Goal: Find specific page/section: Find specific page/section

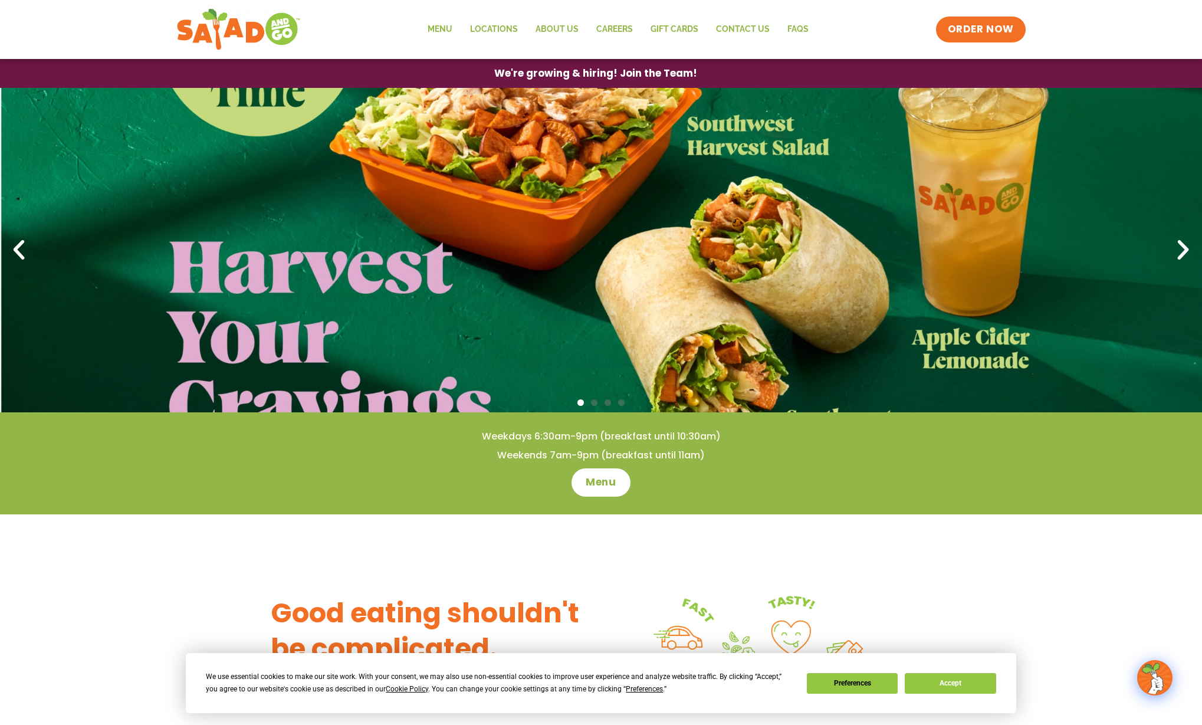
click at [932, 685] on button "Accept" at bounding box center [950, 683] width 91 height 21
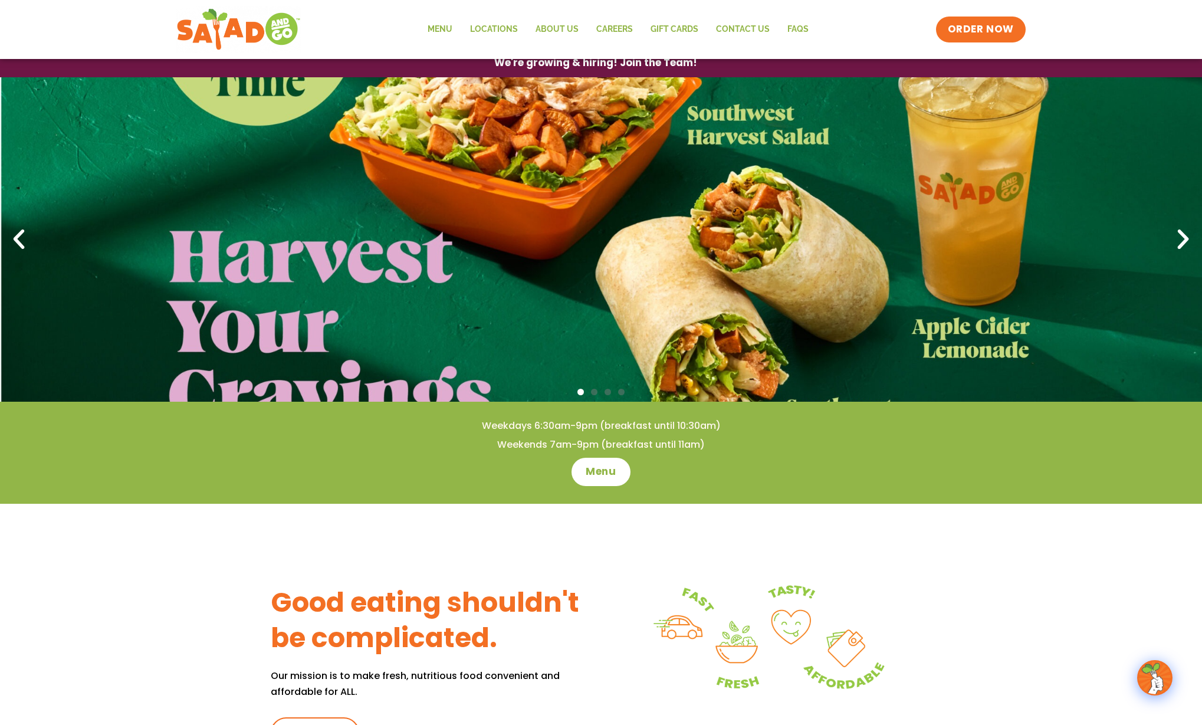
scroll to position [21, 0]
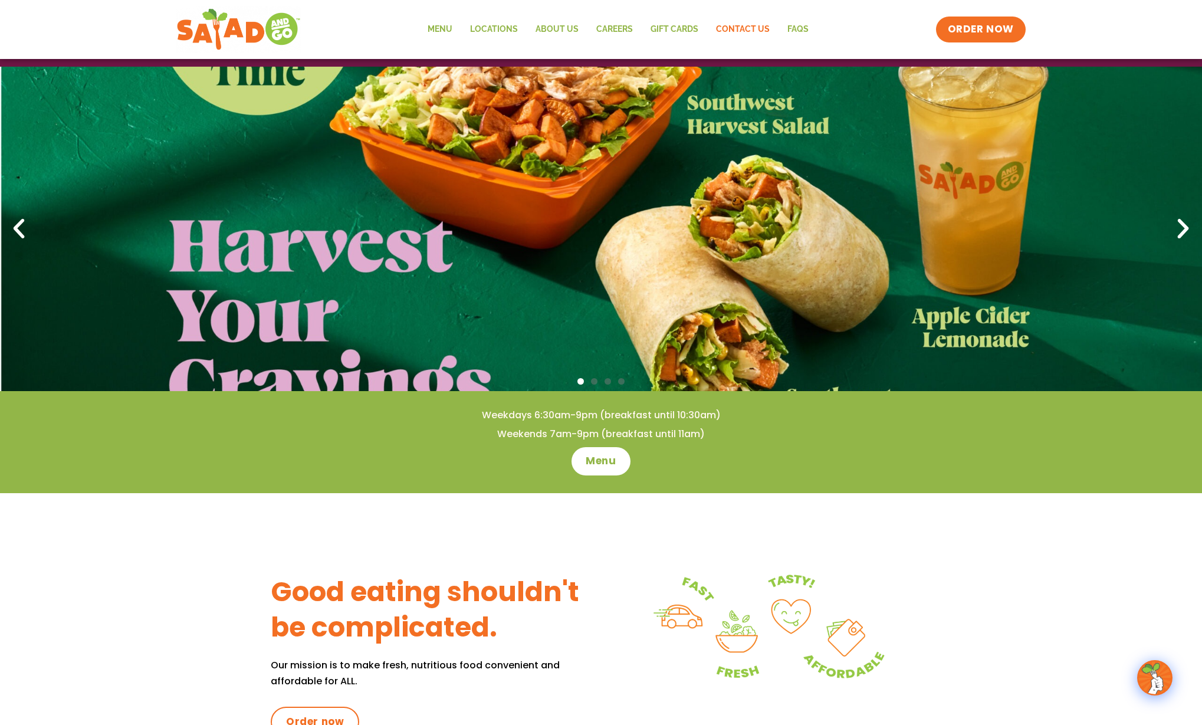
click at [736, 30] on link "Contact Us" at bounding box center [742, 29] width 71 height 27
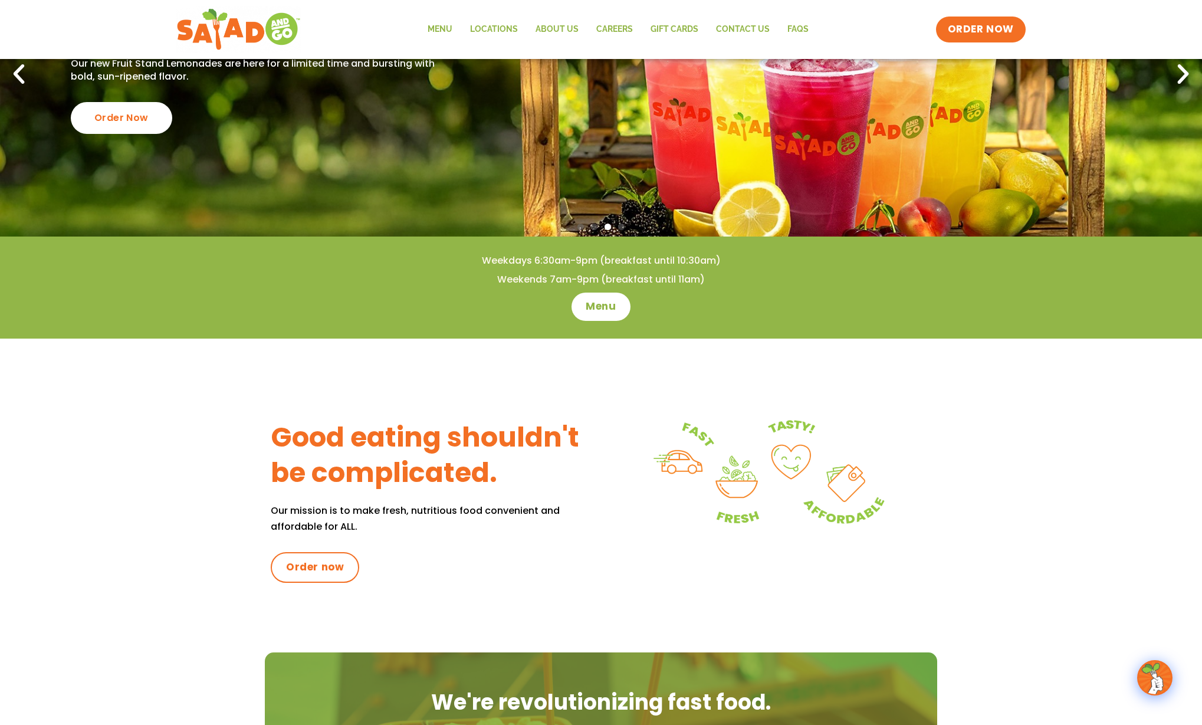
scroll to position [85, 0]
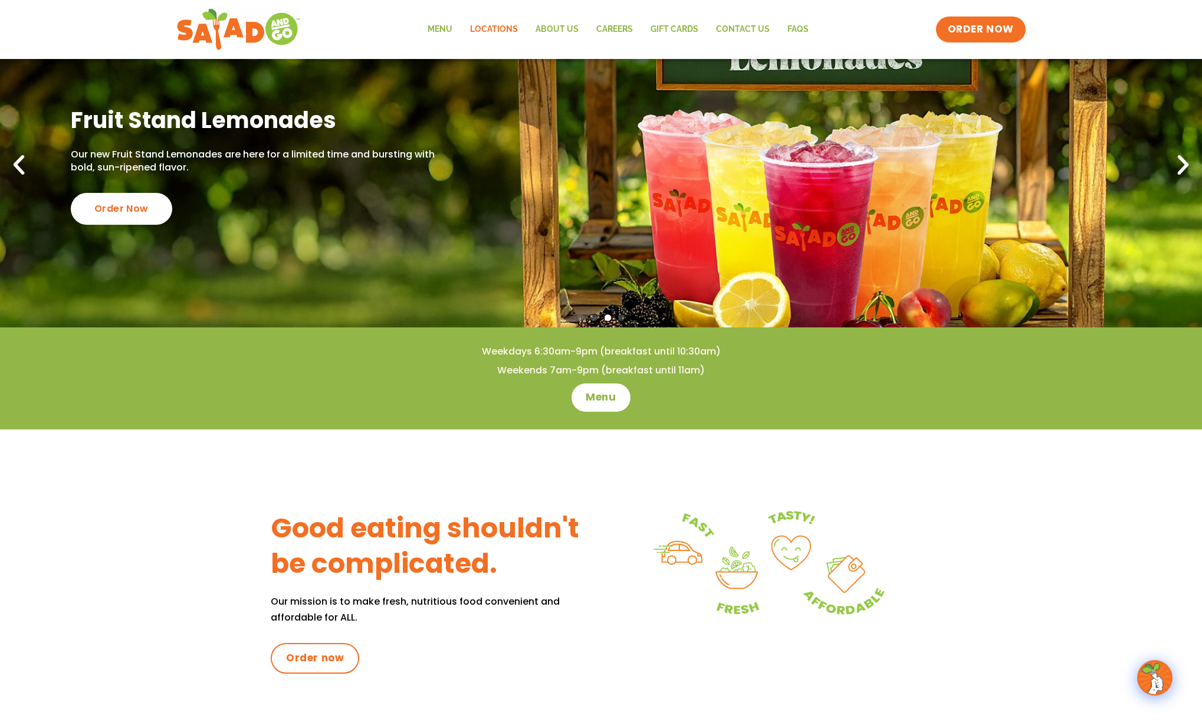
click at [488, 28] on link "Locations" at bounding box center [493, 29] width 65 height 27
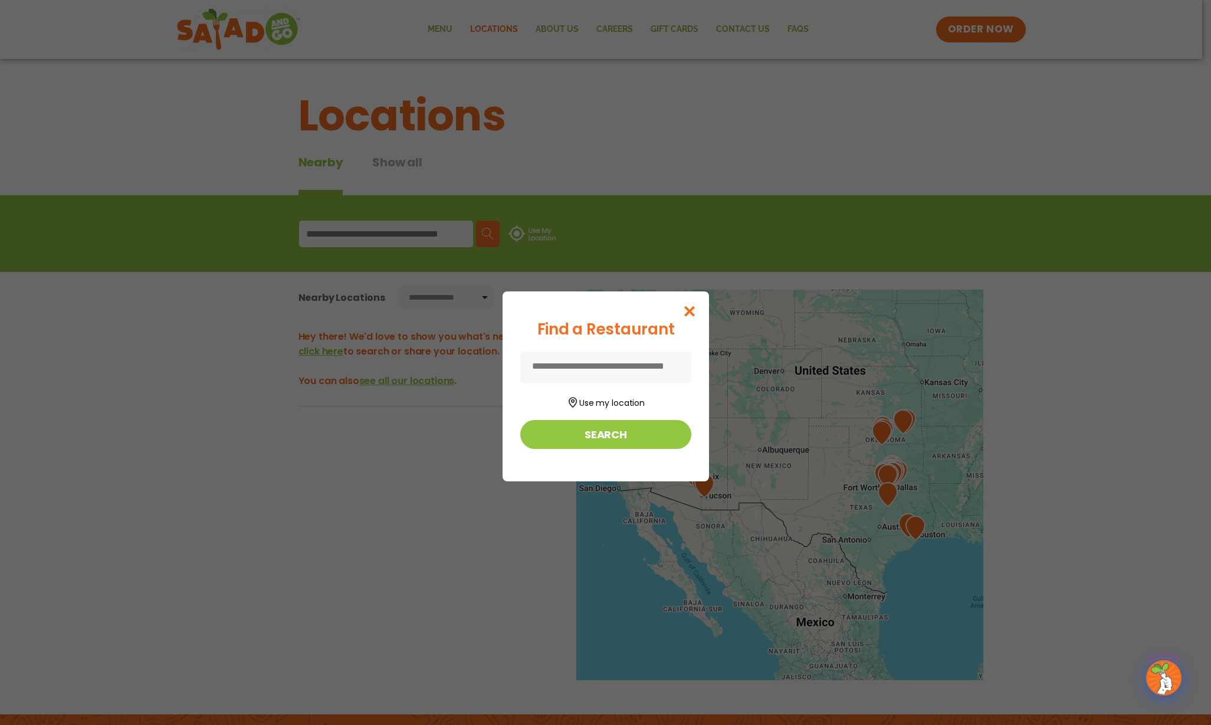
click at [697, 309] on icon "Close modal" at bounding box center [689, 311] width 15 height 12
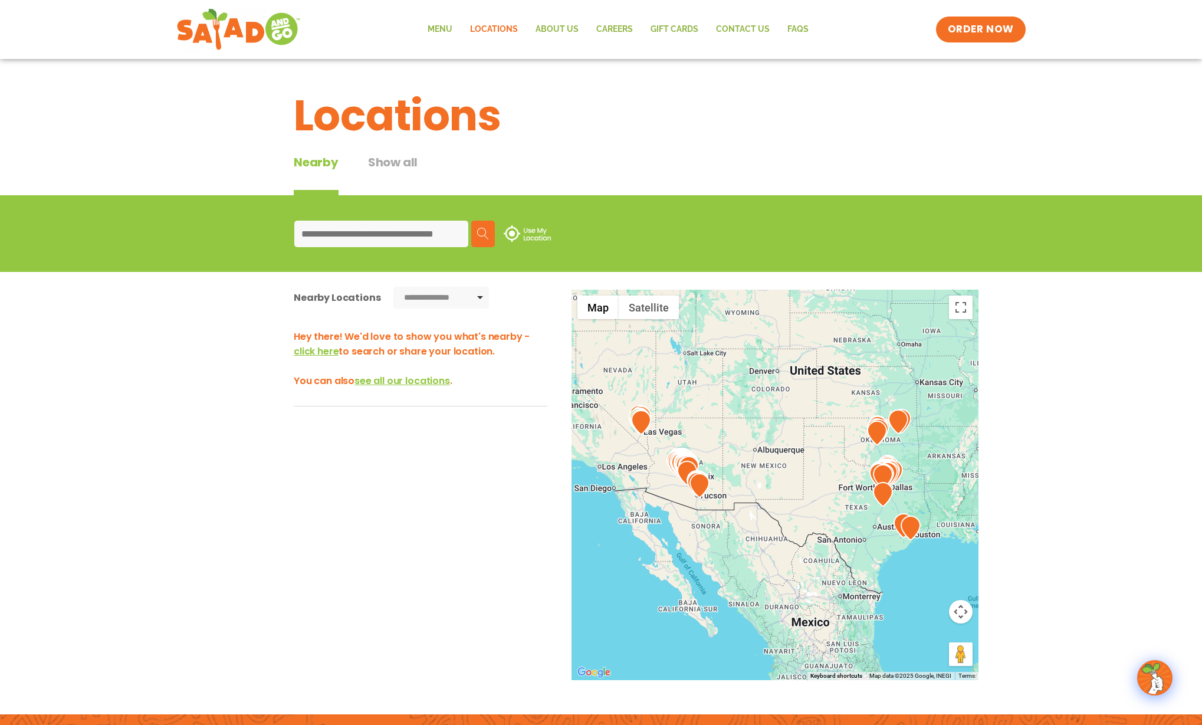
click at [463, 229] on input at bounding box center [381, 234] width 174 height 27
paste input "*****"
type input "*****"
click at [489, 237] on img at bounding box center [483, 234] width 12 height 12
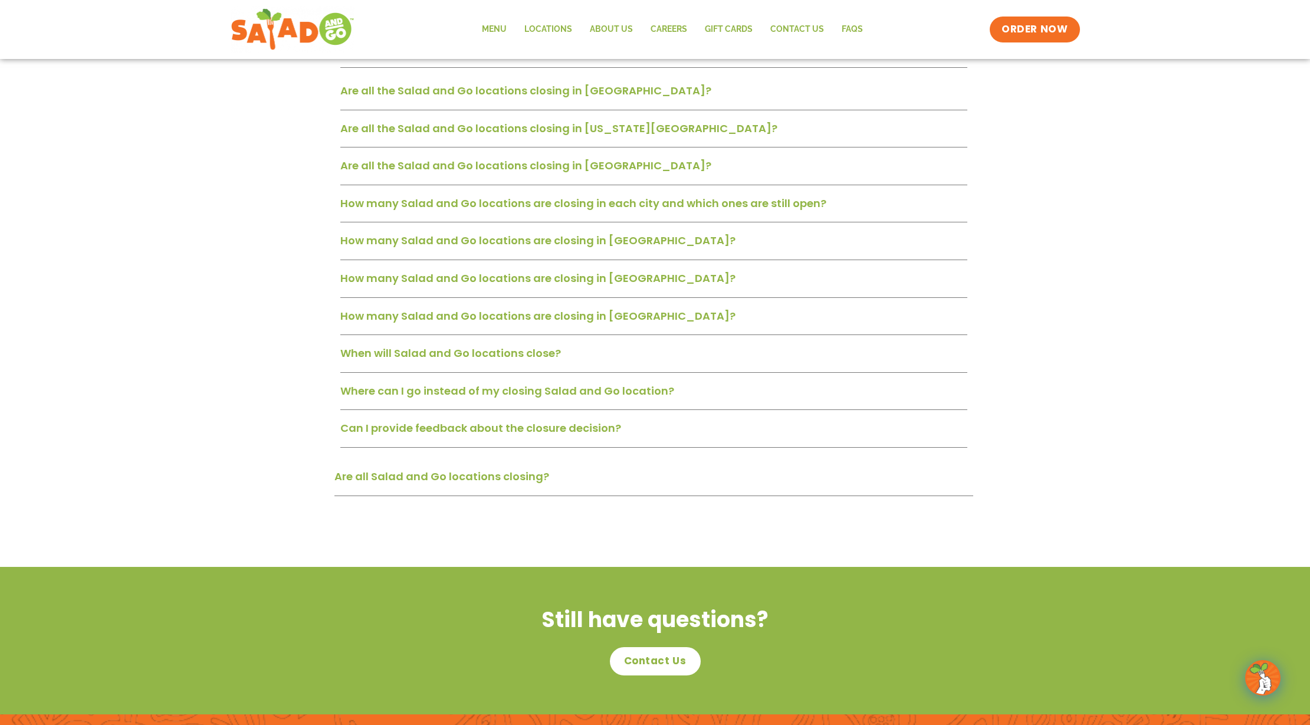
scroll to position [573, 0]
